Goal: Find specific page/section: Find specific page/section

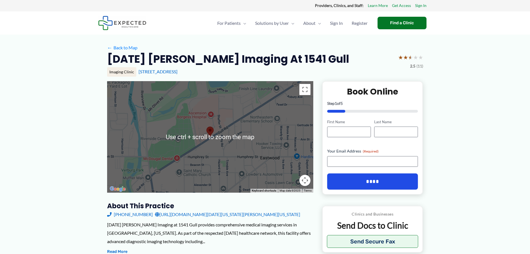
scroll to position [56, 0]
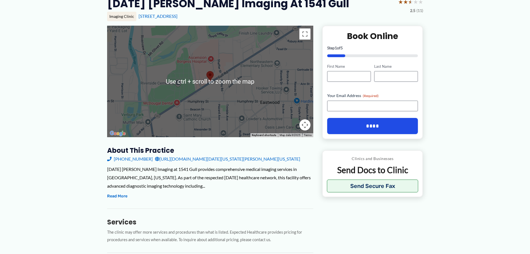
click at [203, 83] on div at bounding box center [210, 81] width 206 height 111
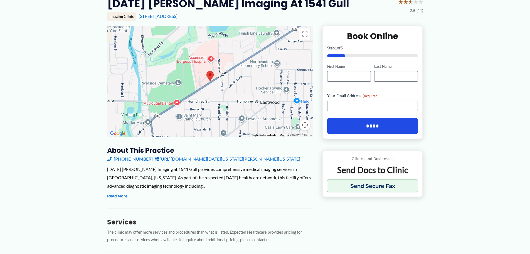
click at [213, 81] on img at bounding box center [210, 76] width 12 height 15
click at [303, 37] on button "Toggle fullscreen view" at bounding box center [304, 33] width 11 height 11
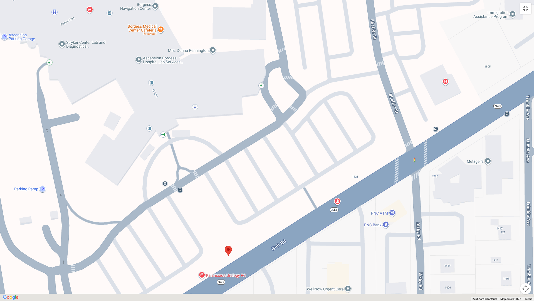
drag, startPoint x: 269, startPoint y: 188, endPoint x: 268, endPoint y: 163, distance: 24.8
click at [268, 163] on div at bounding box center [267, 150] width 534 height 301
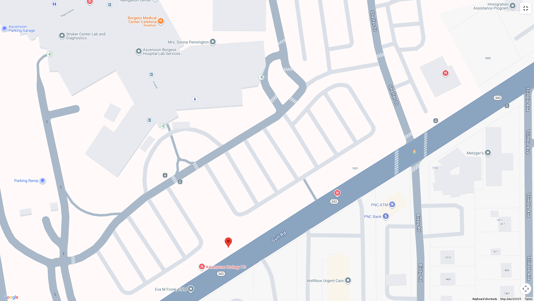
click at [525, 6] on button "Toggle fullscreen view" at bounding box center [525, 8] width 11 height 11
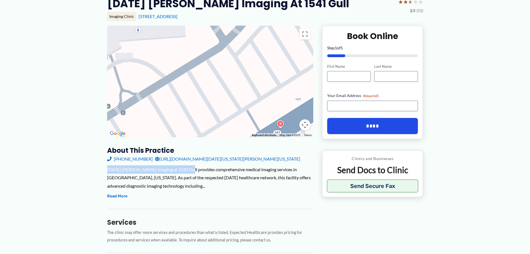
drag, startPoint x: 107, startPoint y: 170, endPoint x: 185, endPoint y: 170, distance: 77.9
click at [185, 170] on div "[DATE] [PERSON_NAME] Imaging at 1541 Gull provides comprehensive medical imagin…" at bounding box center [210, 177] width 206 height 25
click at [223, 58] on div at bounding box center [210, 81] width 206 height 111
click at [305, 31] on button "Toggle fullscreen view" at bounding box center [304, 33] width 11 height 11
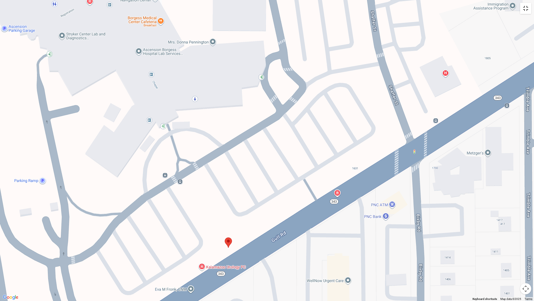
click at [522, 7] on button "Toggle fullscreen view" at bounding box center [525, 8] width 11 height 11
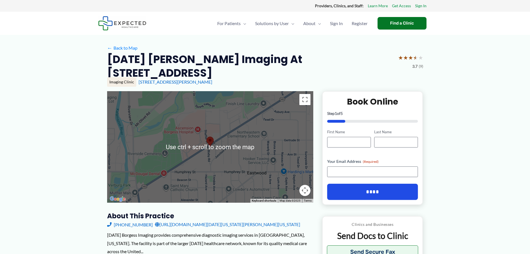
click at [213, 136] on img at bounding box center [210, 141] width 12 height 15
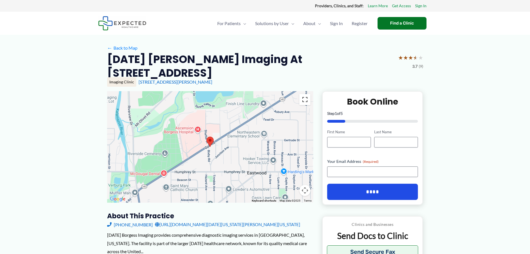
click at [303, 94] on button "Toggle fullscreen view" at bounding box center [304, 99] width 11 height 11
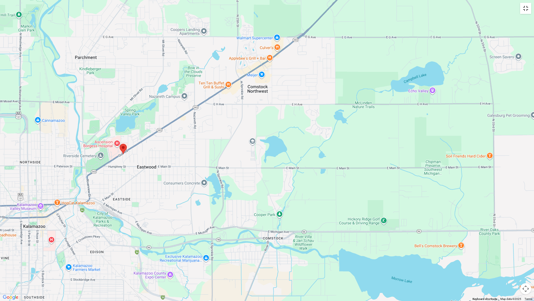
click at [527, 11] on button "Toggle fullscreen view" at bounding box center [525, 8] width 11 height 11
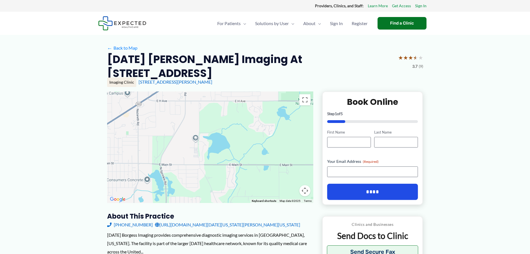
click at [168, 79] on link "1700 Bixby Rd, Kalamazoo, MI" at bounding box center [176, 81] width 74 height 5
